Goal: Transaction & Acquisition: Purchase product/service

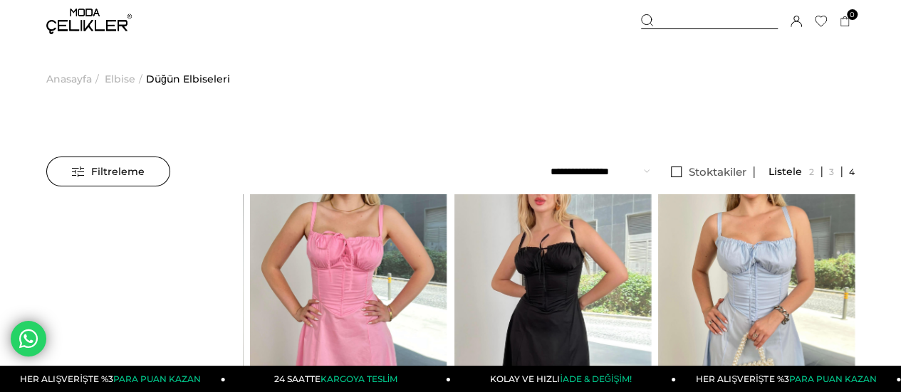
click at [91, 30] on img at bounding box center [88, 22] width 85 height 26
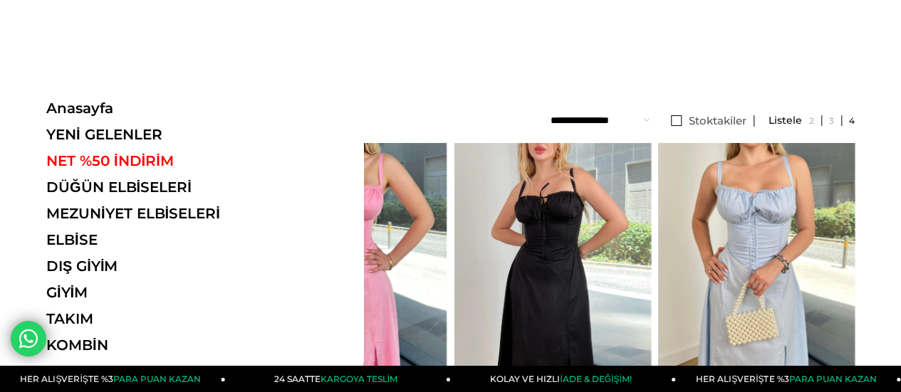
scroll to position [71, 0]
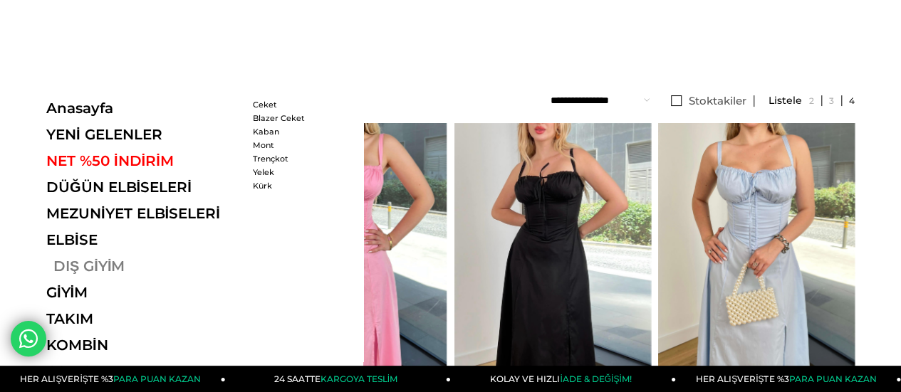
click at [83, 266] on link "DIŞ GİYİM" at bounding box center [144, 266] width 196 height 17
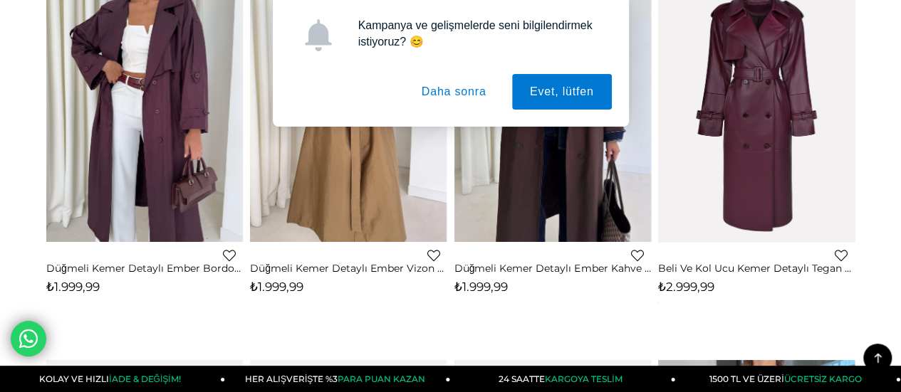
scroll to position [142, 0]
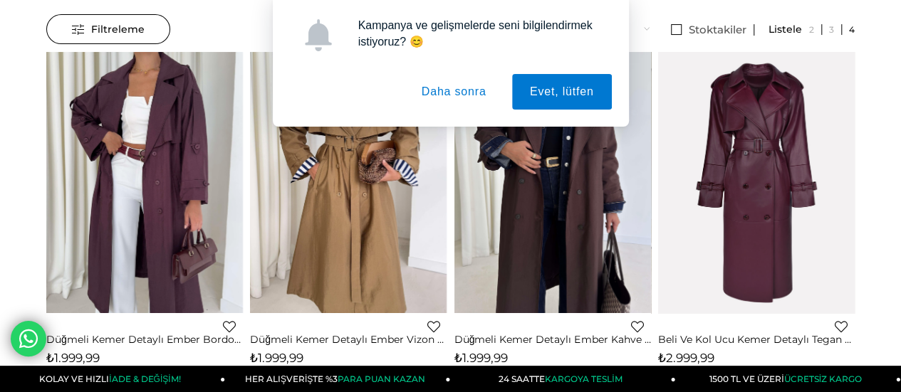
click at [476, 95] on button "Daha sonra" at bounding box center [454, 92] width 100 height 36
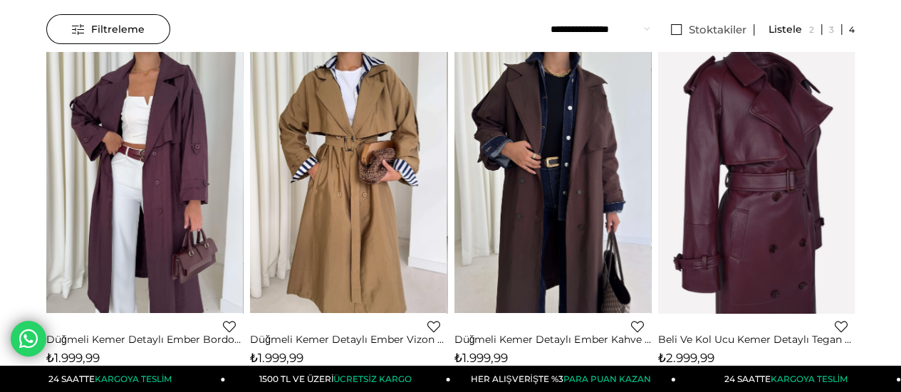
click at [787, 206] on img at bounding box center [756, 183] width 197 height 295
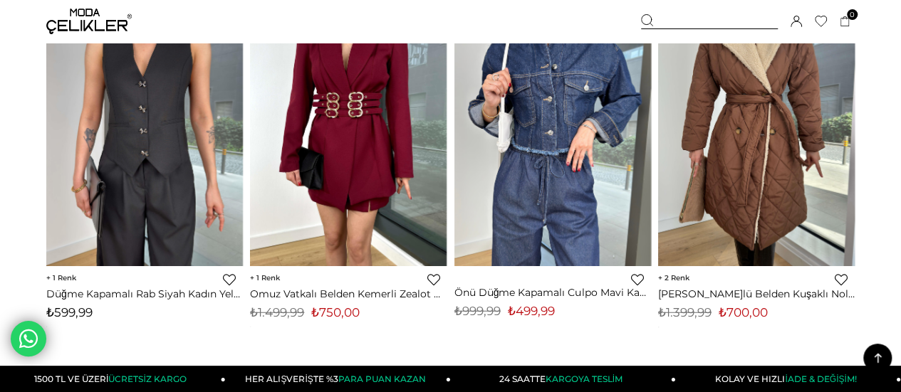
scroll to position [1690, 0]
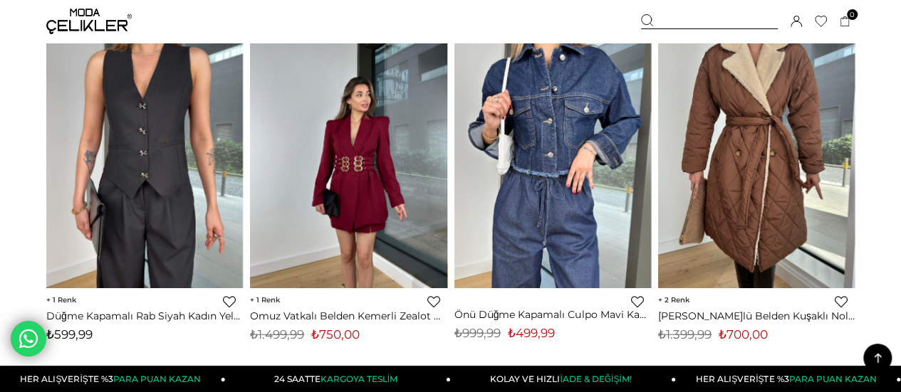
click at [339, 232] on img at bounding box center [348, 158] width 197 height 262
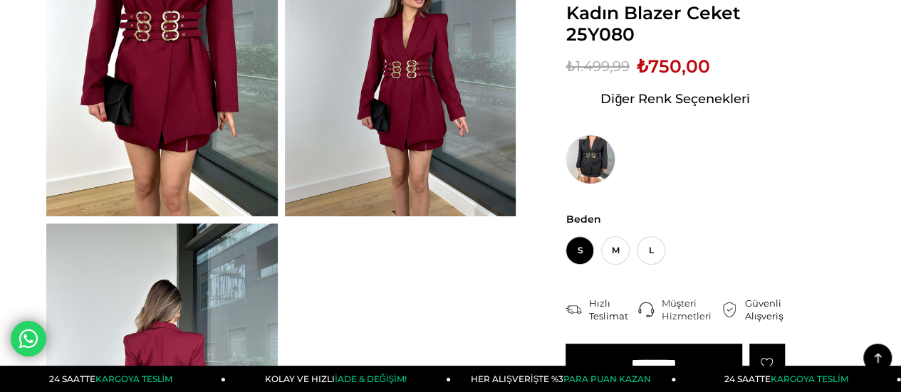
scroll to position [214, 0]
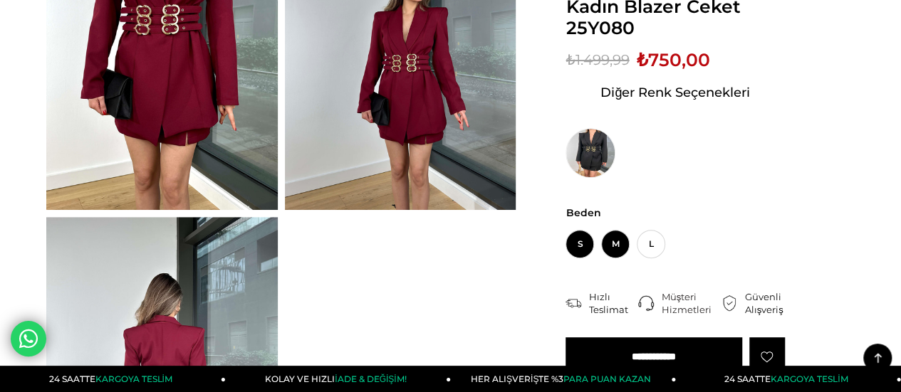
click at [618, 249] on span "M" at bounding box center [615, 244] width 28 height 28
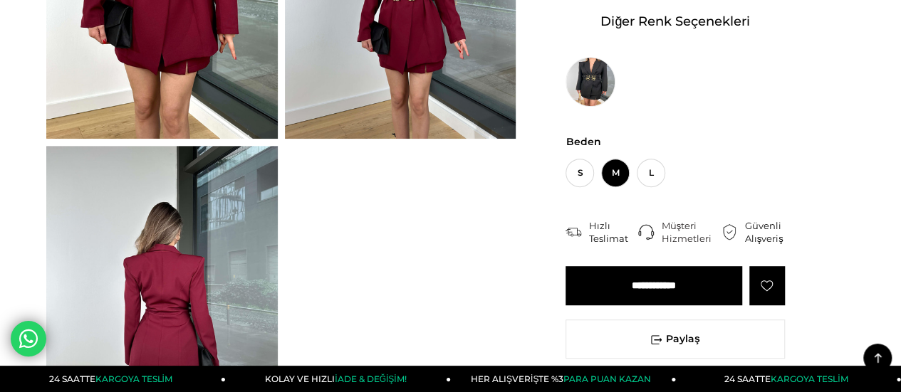
click at [673, 281] on input "**********" at bounding box center [653, 285] width 177 height 39
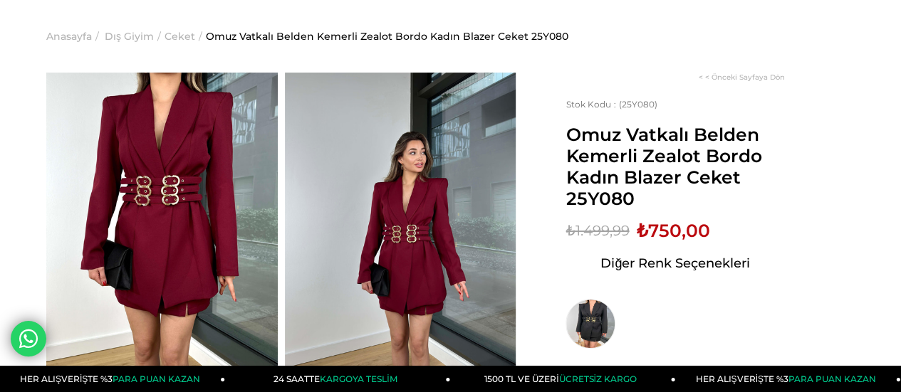
scroll to position [0, 0]
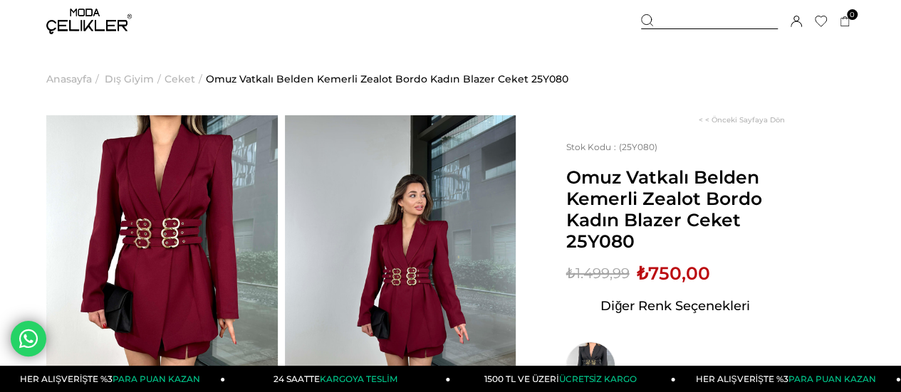
click at [798, 19] on icon at bounding box center [795, 21] width 11 height 11
click at [798, 24] on icon at bounding box center [795, 21] width 11 height 11
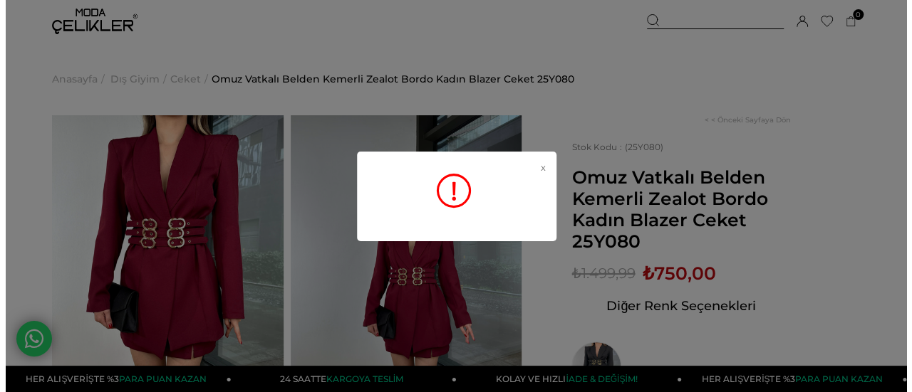
scroll to position [142, 0]
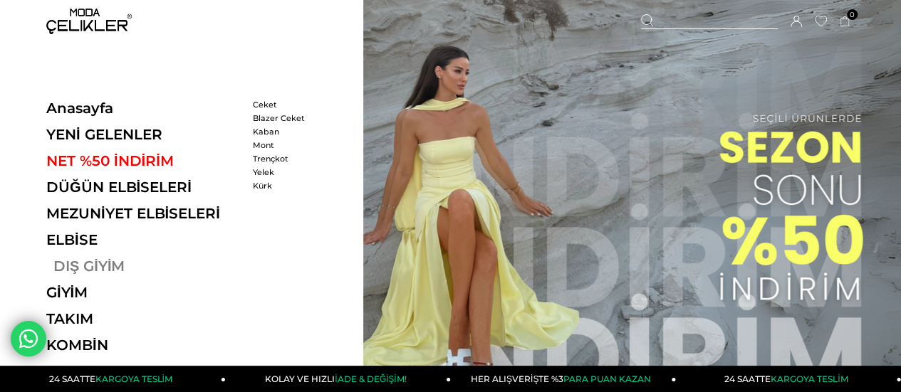
click at [84, 270] on link "DIŞ GİYİM" at bounding box center [144, 266] width 196 height 17
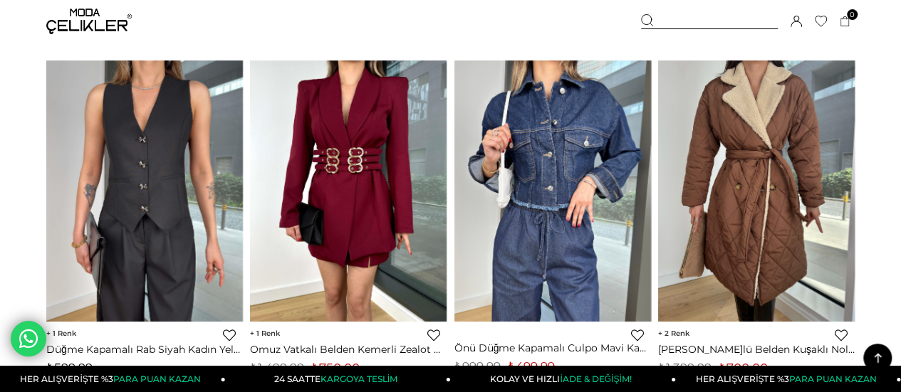
scroll to position [1709, 0]
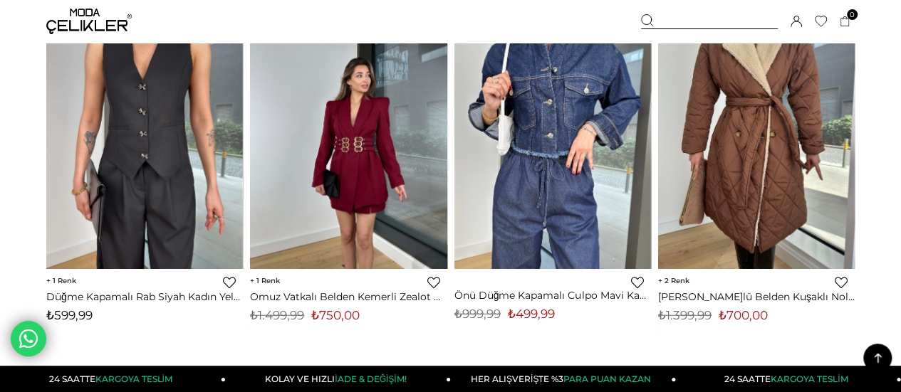
click at [365, 175] on img at bounding box center [348, 139] width 197 height 262
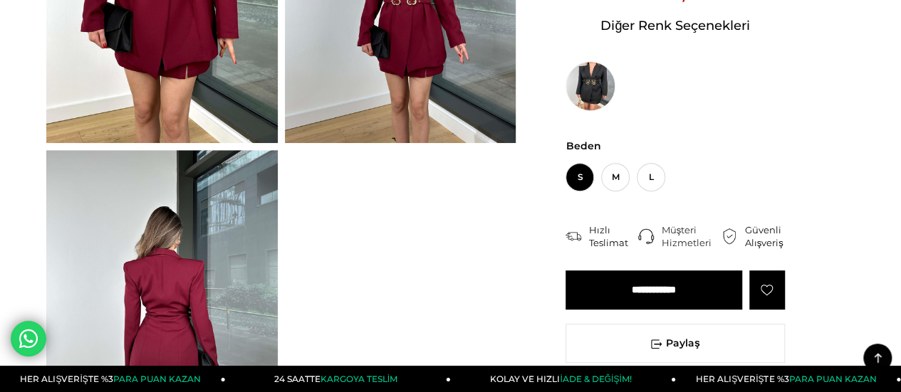
scroll to position [285, 0]
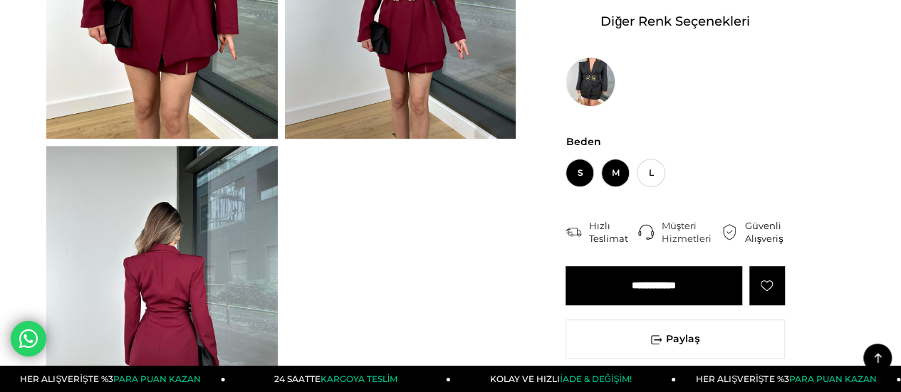
click at [613, 177] on span "M" at bounding box center [615, 173] width 28 height 28
click at [667, 278] on input "**********" at bounding box center [653, 285] width 177 height 39
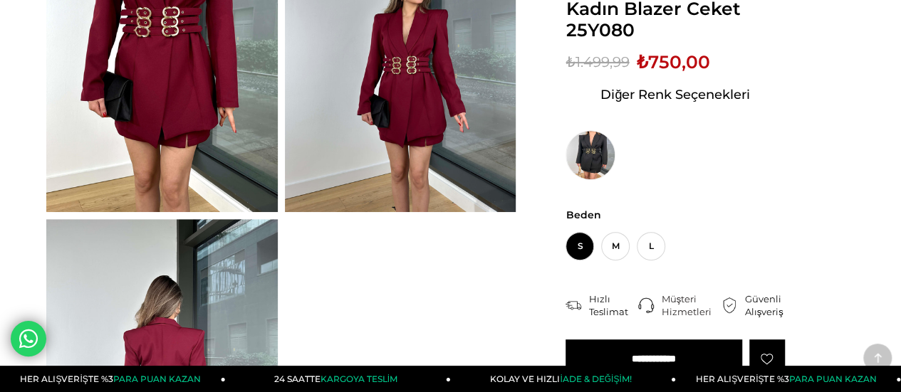
scroll to position [356, 0]
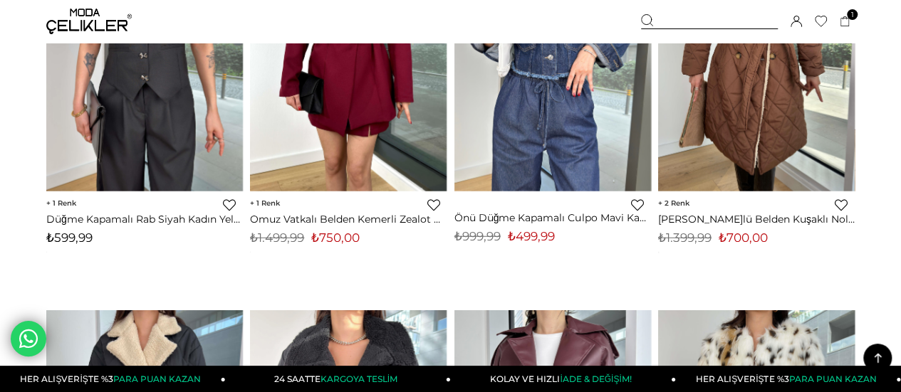
scroll to position [2072, 0]
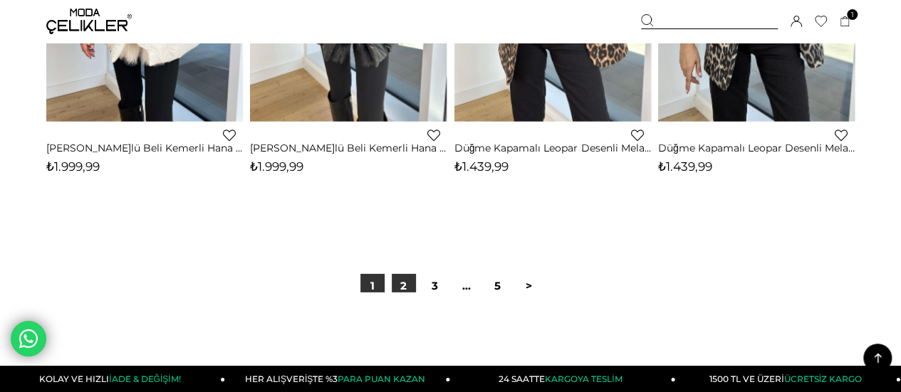
click at [413, 291] on link "2" at bounding box center [404, 286] width 24 height 24
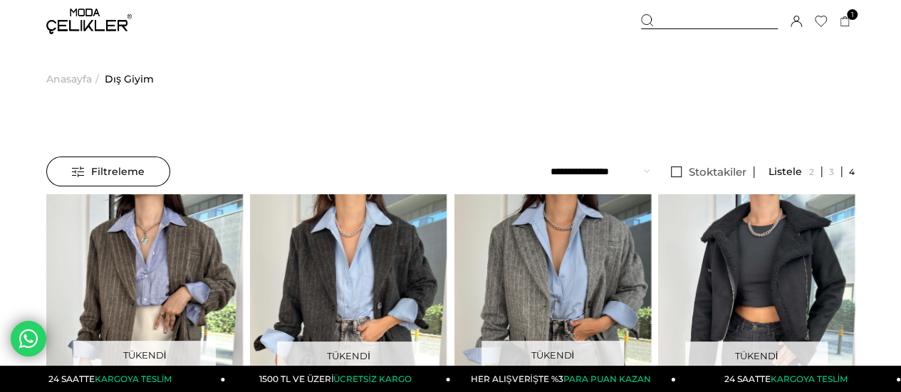
click at [79, 23] on img at bounding box center [88, 22] width 85 height 26
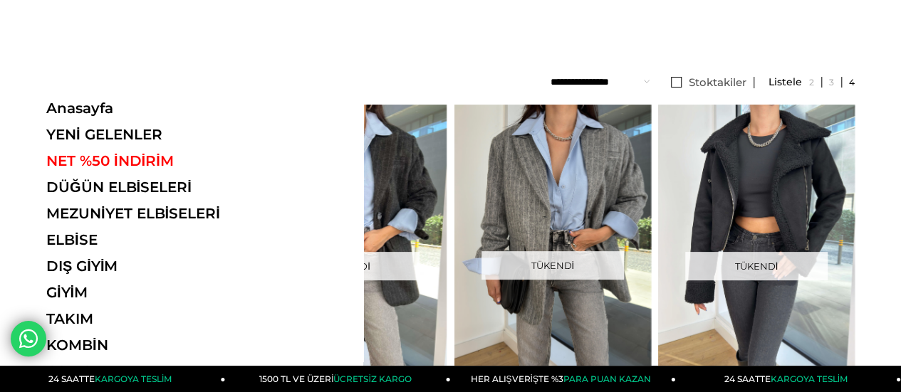
scroll to position [142, 0]
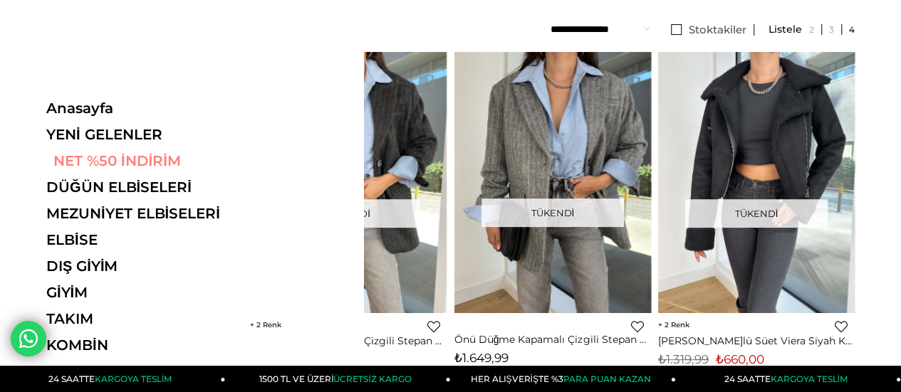
click at [158, 160] on link "NET %50 İNDİRİM" at bounding box center [144, 160] width 196 height 17
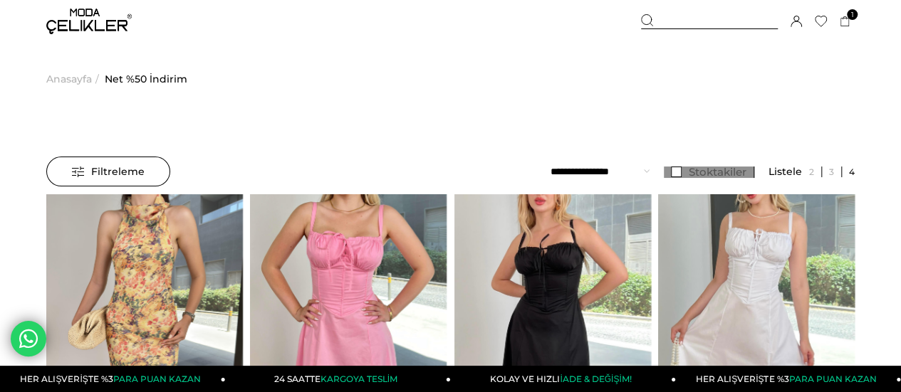
click at [674, 169] on link "Stoktakiler" at bounding box center [709, 172] width 90 height 11
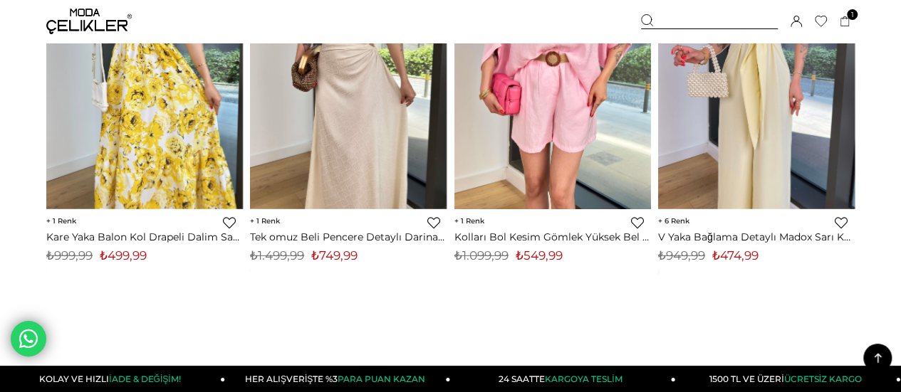
scroll to position [7620, 0]
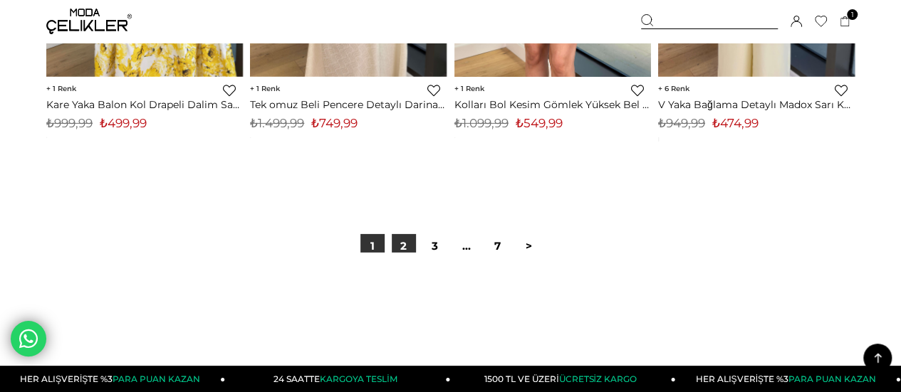
click at [403, 246] on link "2" at bounding box center [404, 246] width 24 height 24
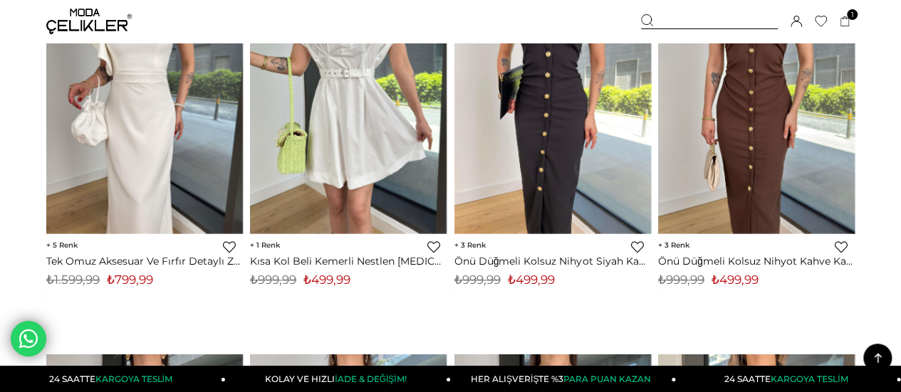
scroll to position [6267, 0]
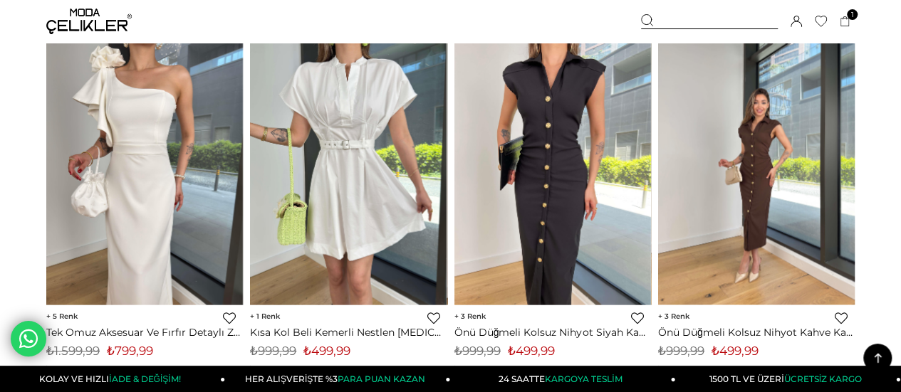
click at [760, 206] on img at bounding box center [756, 174] width 197 height 262
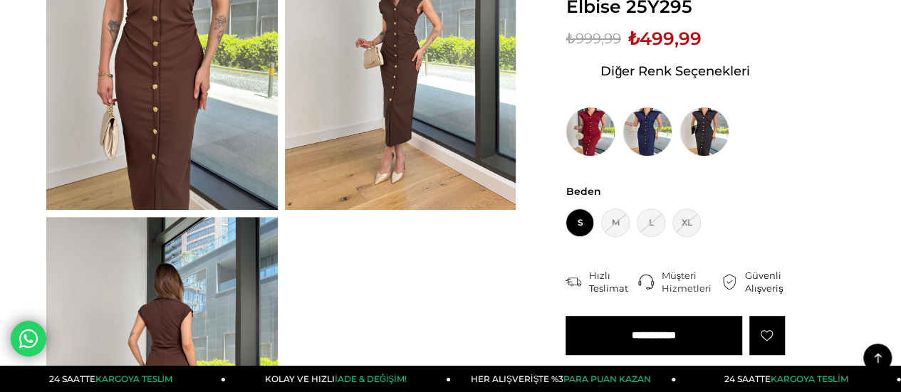
scroll to position [29, 0]
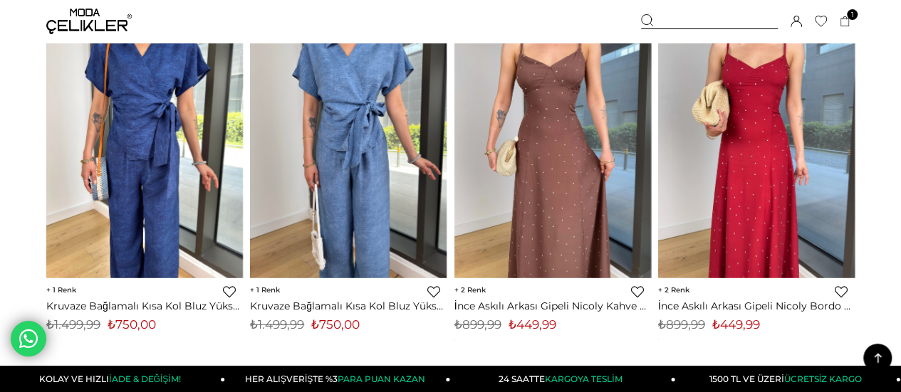
scroll to position [7662, 0]
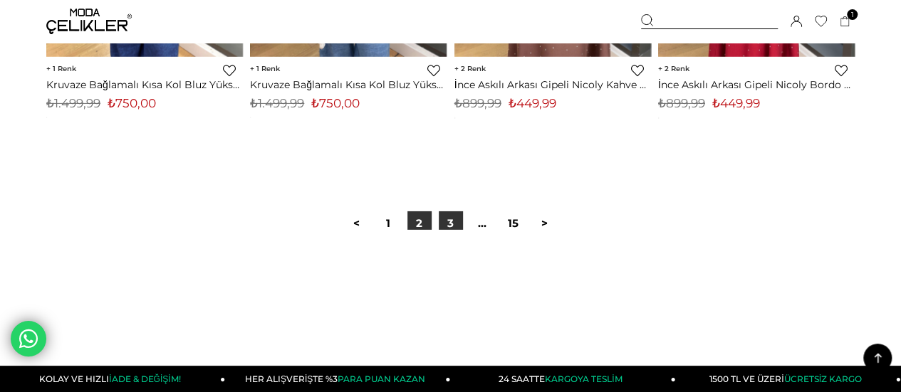
click at [453, 225] on link "3" at bounding box center [451, 223] width 24 height 24
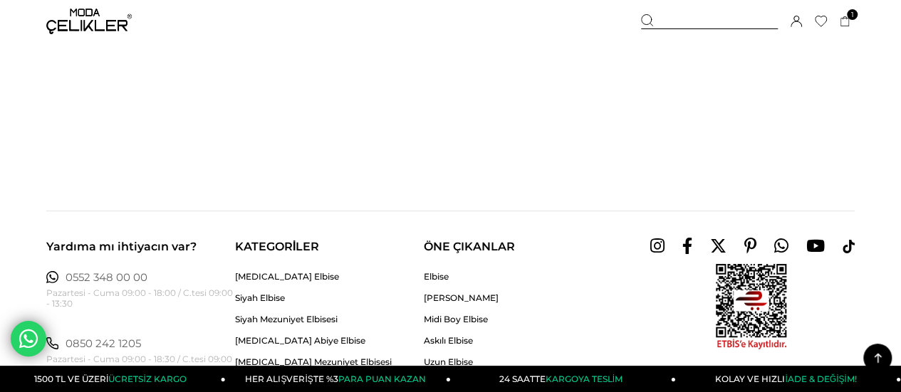
scroll to position [7691, 0]
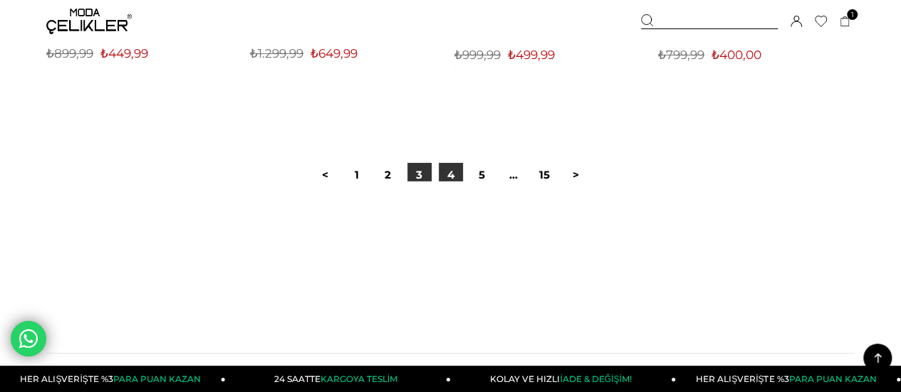
click at [451, 177] on link "4" at bounding box center [451, 175] width 24 height 24
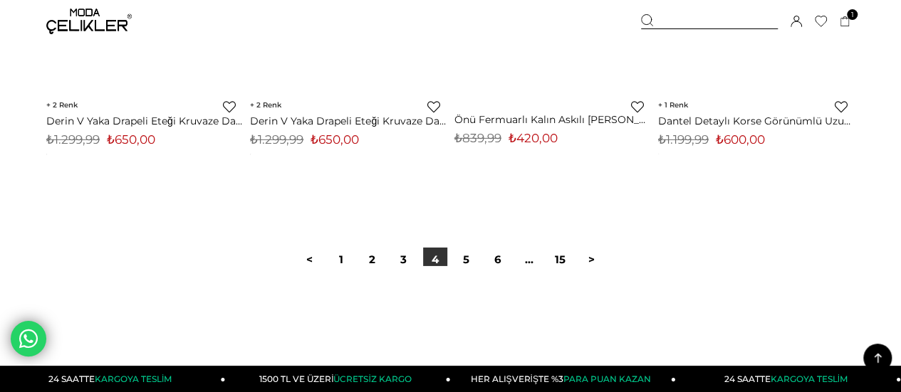
scroll to position [7691, 0]
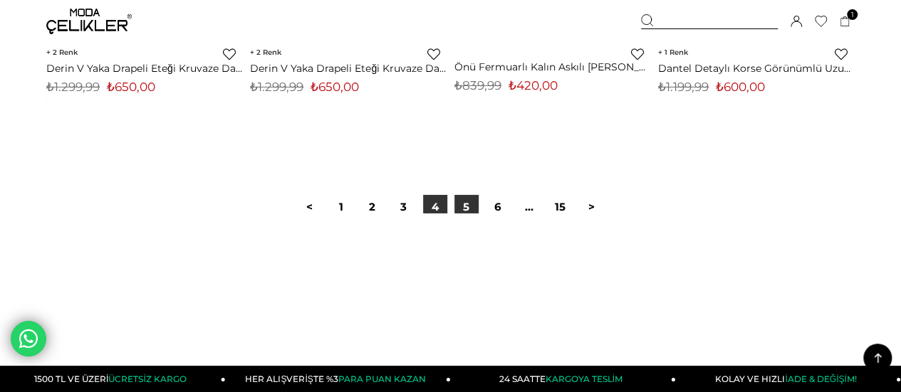
click at [467, 211] on link "5" at bounding box center [466, 207] width 24 height 24
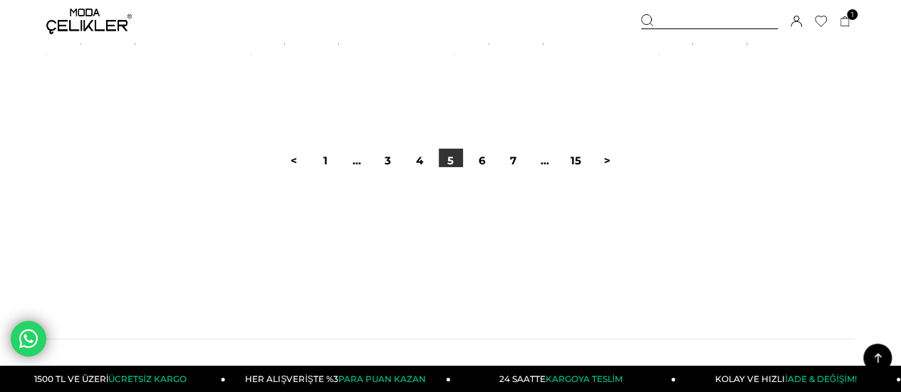
scroll to position [7762, 0]
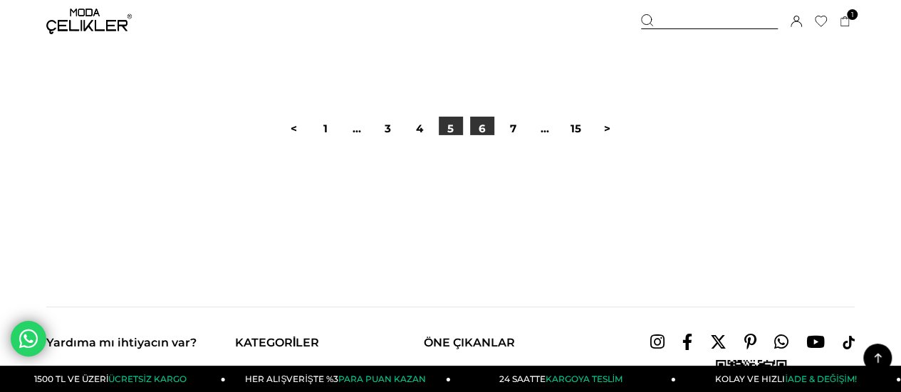
click at [477, 133] on link "6" at bounding box center [482, 129] width 24 height 24
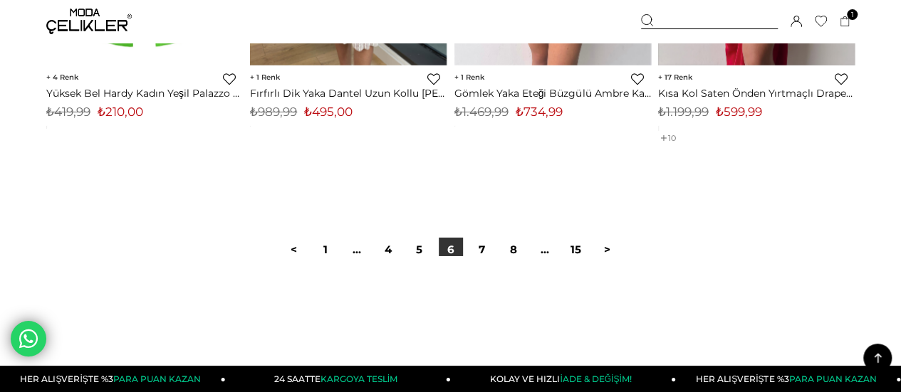
scroll to position [7762, 0]
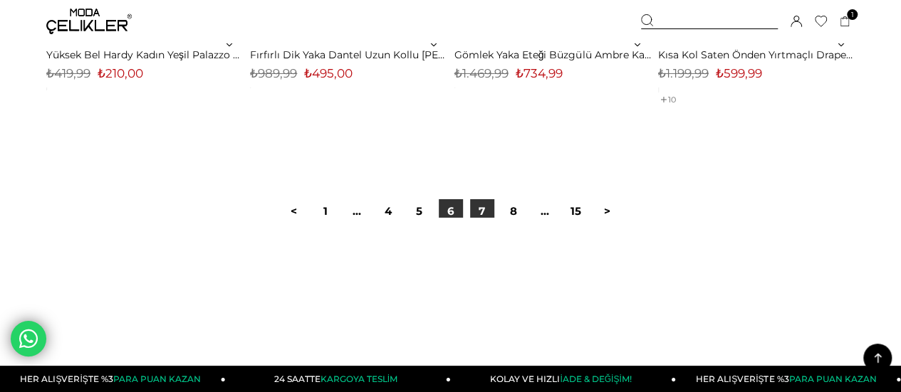
click at [477, 210] on link "7" at bounding box center [482, 211] width 24 height 24
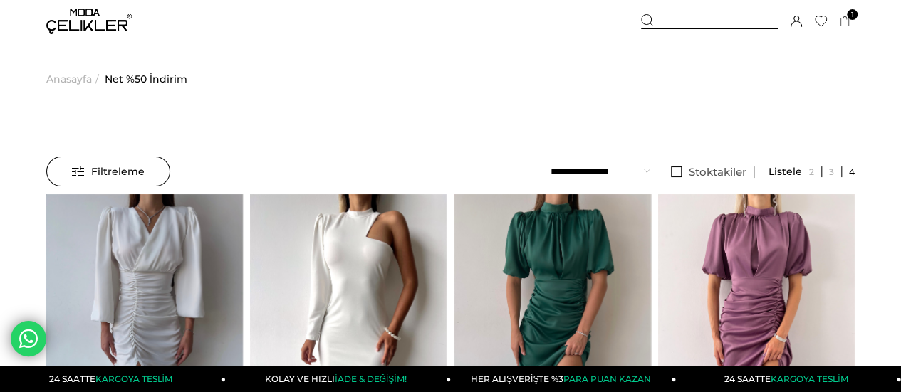
click at [687, 25] on div at bounding box center [709, 21] width 137 height 15
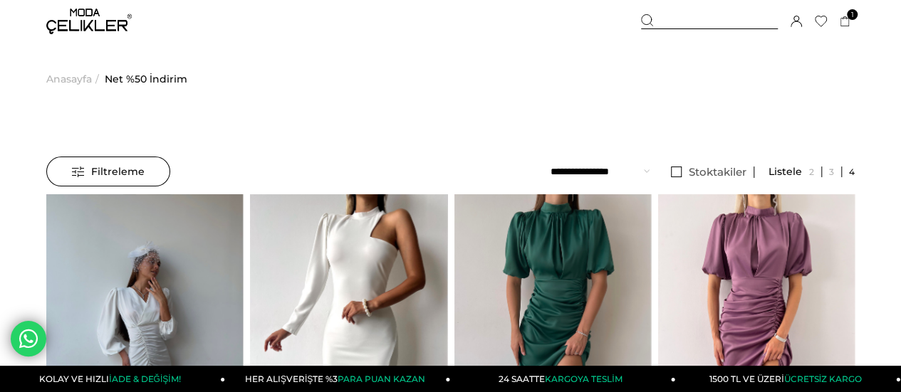
type input "*****"
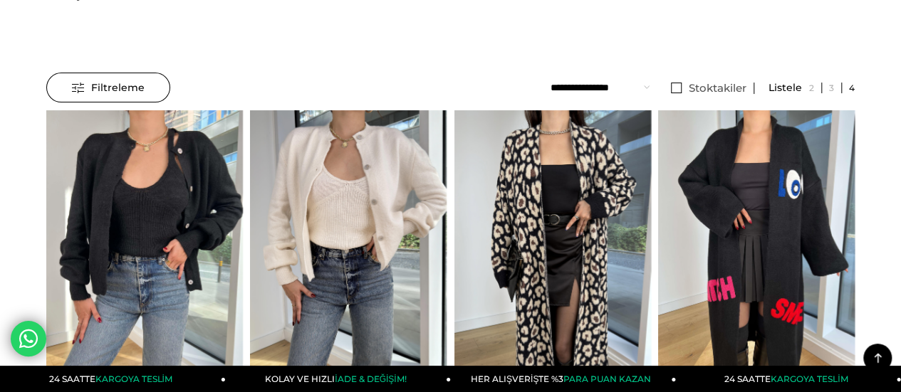
scroll to position [71, 0]
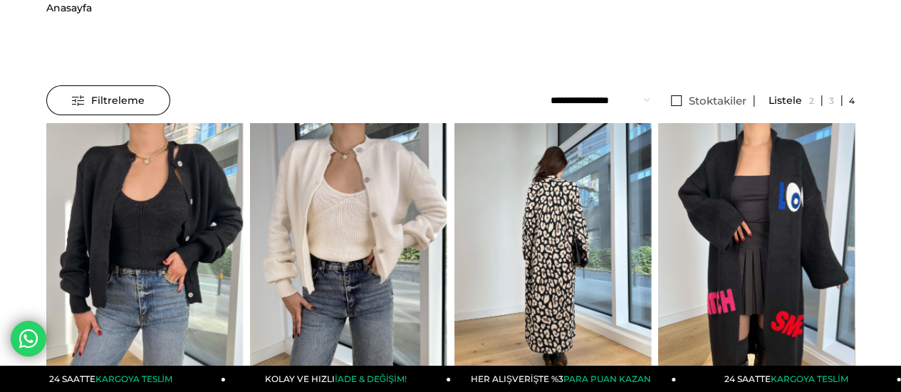
click at [596, 239] on img at bounding box center [552, 254] width 197 height 262
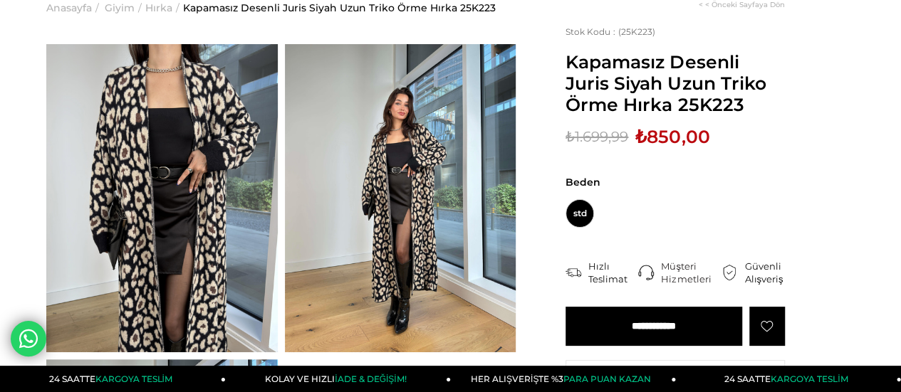
scroll to position [214, 0]
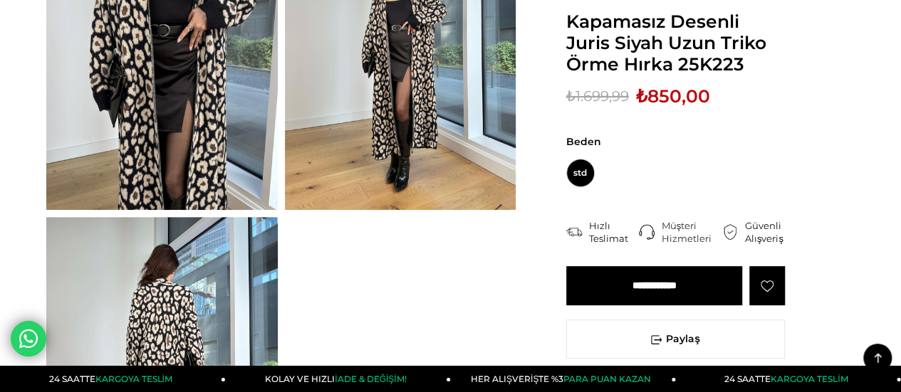
click at [644, 291] on input "**********" at bounding box center [654, 285] width 176 height 39
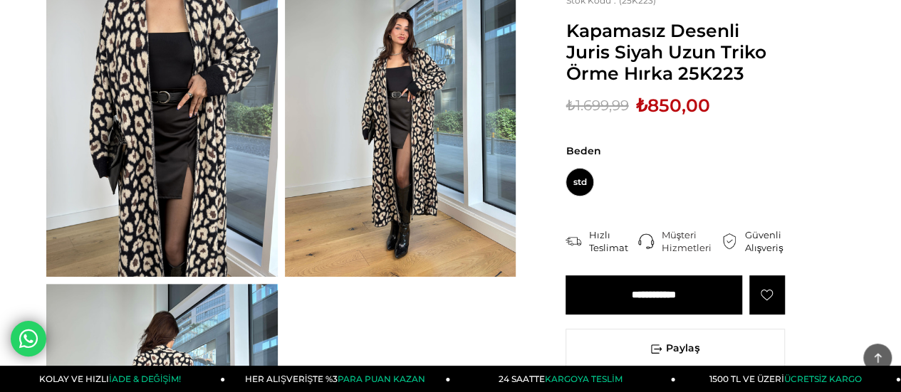
scroll to position [71, 0]
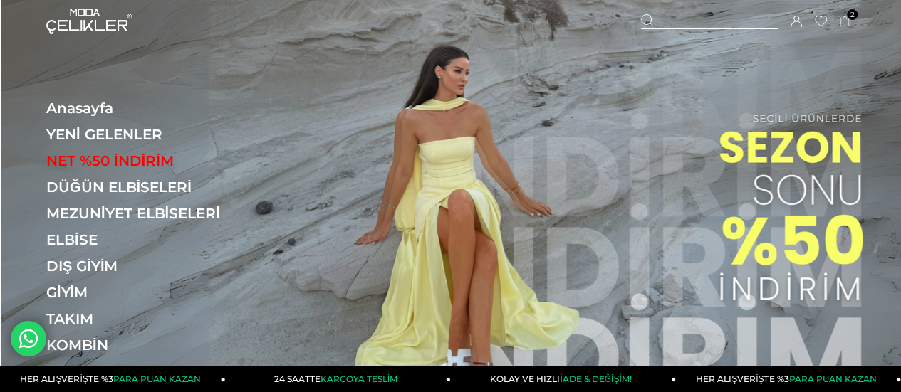
click at [131, 130] on link "YENİ GELENLER" at bounding box center [144, 134] width 196 height 17
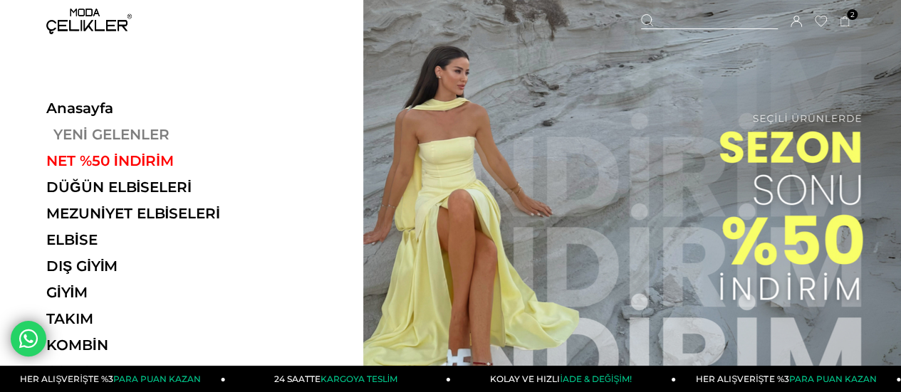
click at [132, 132] on link "YENİ GELENLER" at bounding box center [144, 134] width 196 height 17
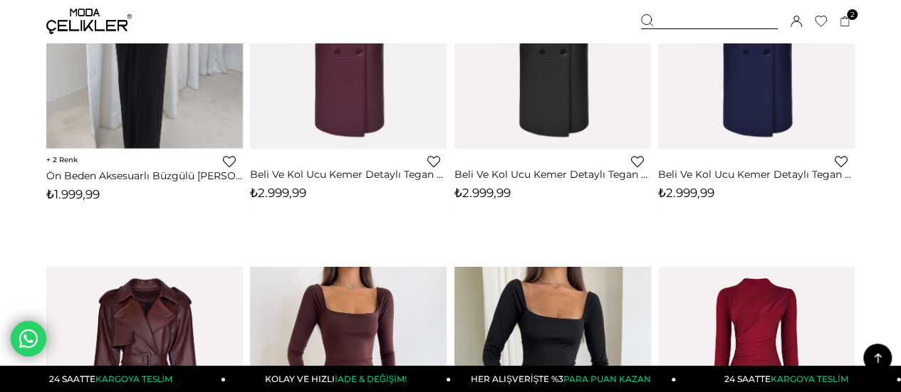
scroll to position [1353, 0]
